Goal: Information Seeking & Learning: Learn about a topic

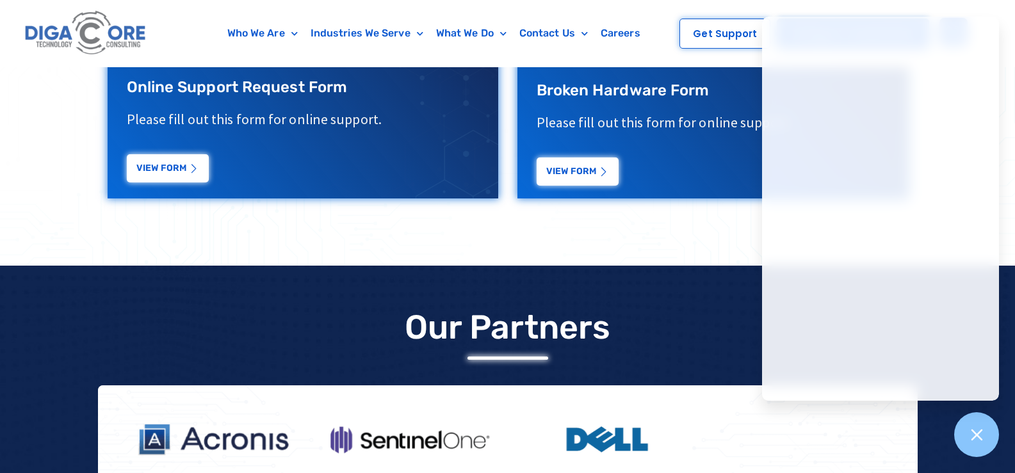
scroll to position [835, 0]
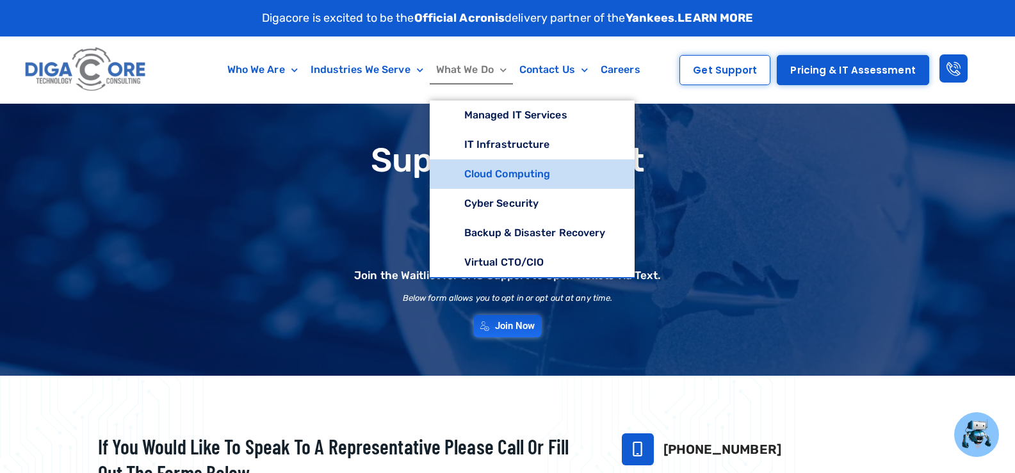
click at [475, 179] on link "Cloud Computing" at bounding box center [532, 173] width 205 height 29
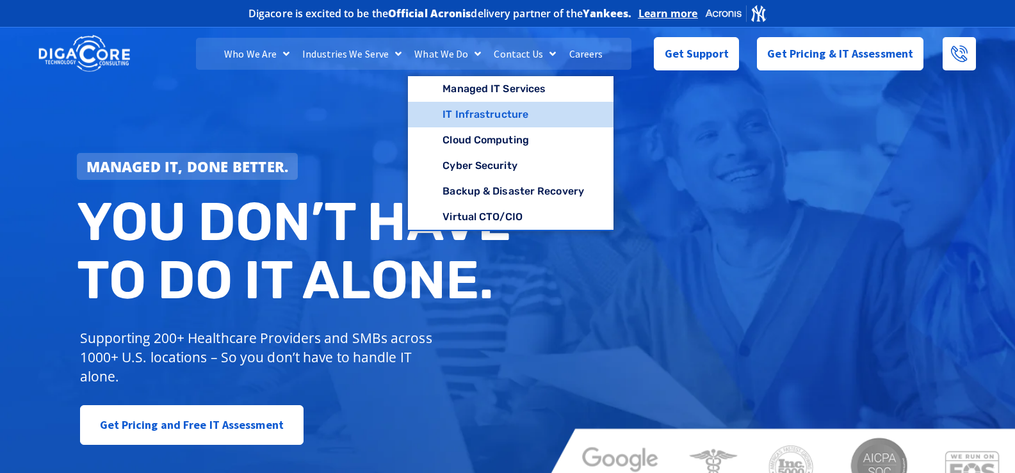
click at [465, 108] on link "IT Infrastructure" at bounding box center [510, 115] width 205 height 26
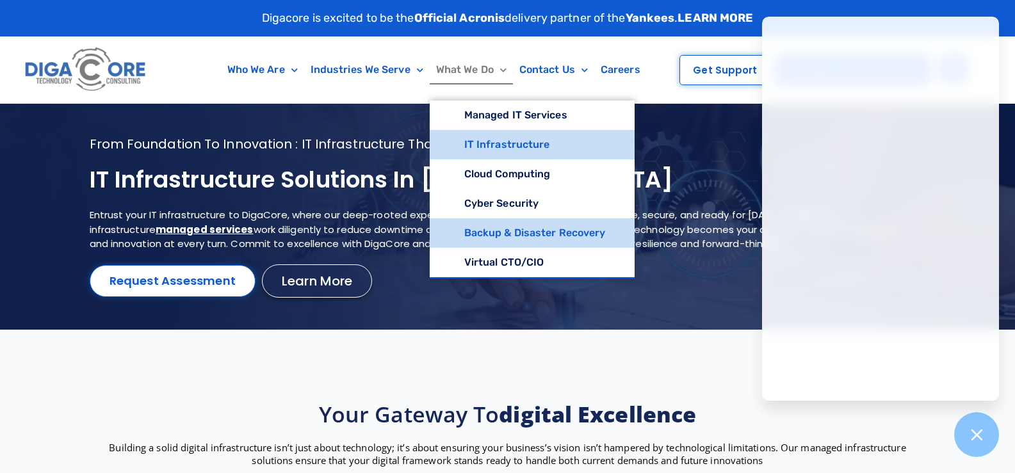
click at [499, 229] on link "Backup & Disaster Recovery" at bounding box center [532, 232] width 205 height 29
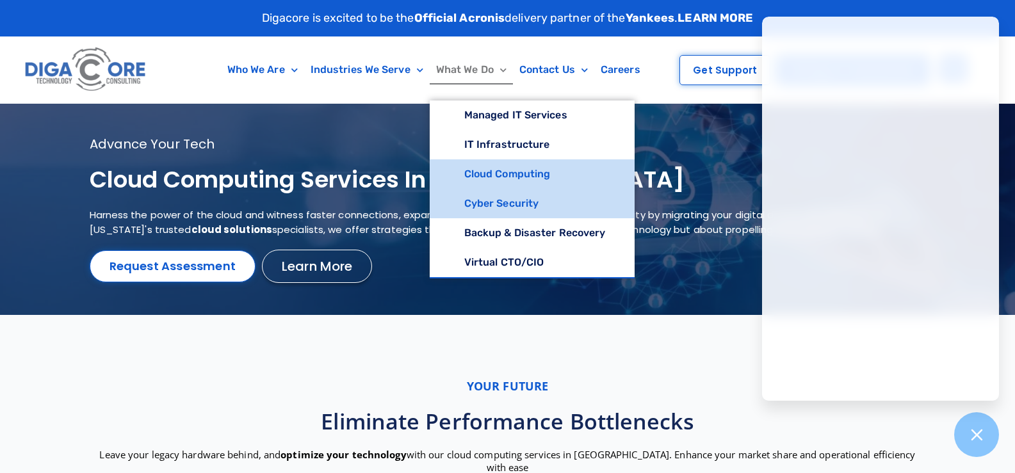
click at [476, 211] on link "Cyber Security" at bounding box center [532, 203] width 205 height 29
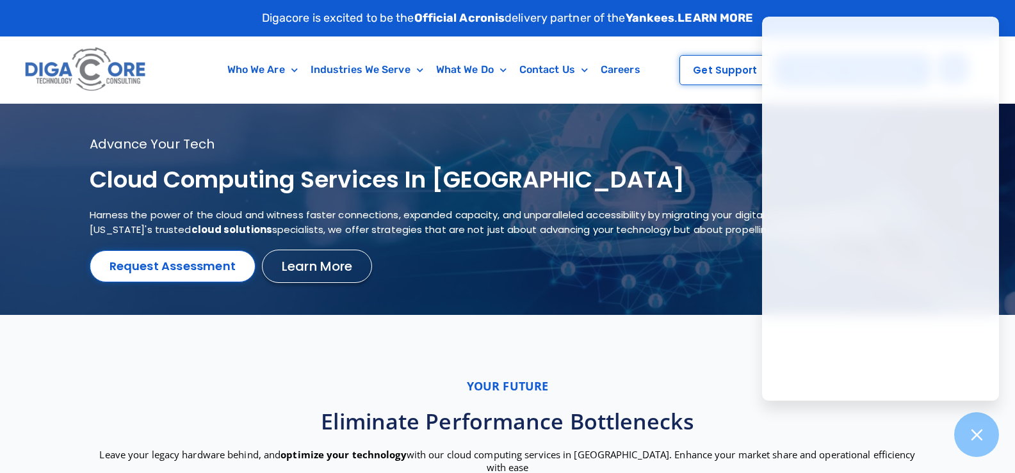
click at [304, 123] on div at bounding box center [507, 209] width 1015 height 211
